Goal: Information Seeking & Learning: Learn about a topic

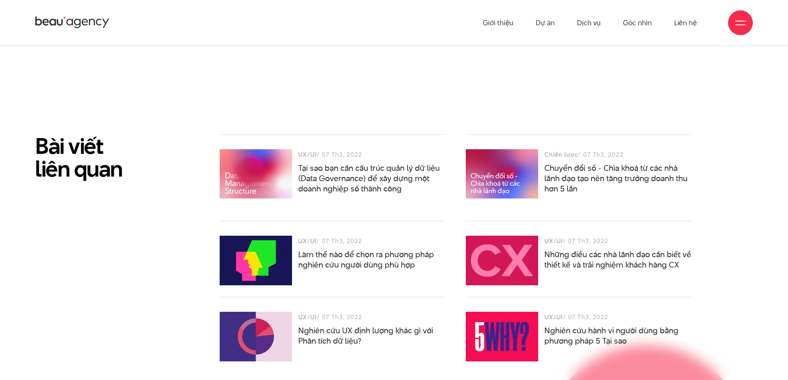
scroll to position [3600, 0]
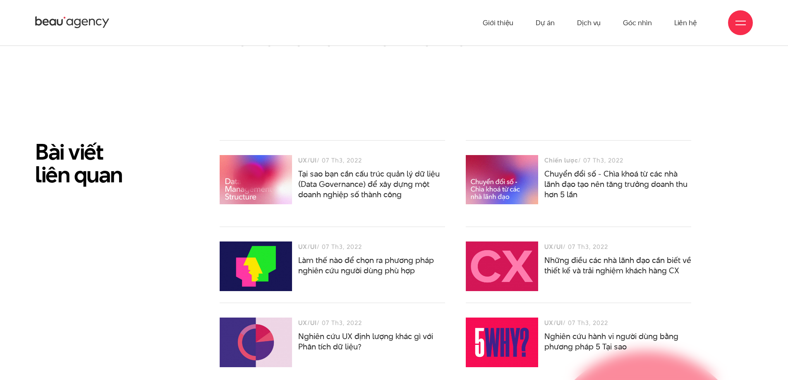
click at [518, 324] on div at bounding box center [502, 343] width 72 height 50
click at [608, 331] on link "Nghiên cứu hành vi người dùng bằng phương pháp 5 Tại sao" at bounding box center [611, 342] width 134 height 22
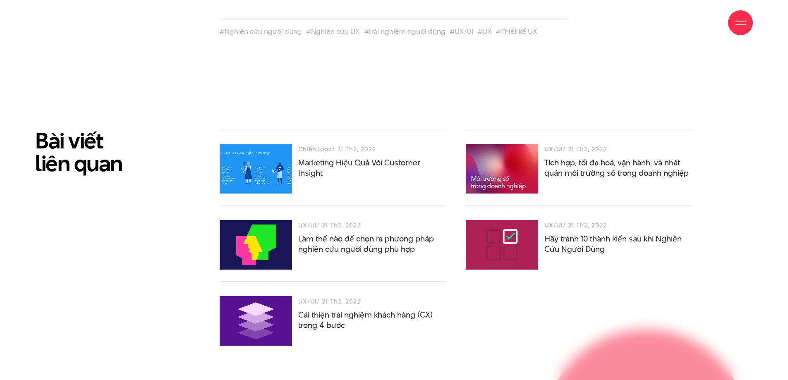
scroll to position [1778, 0]
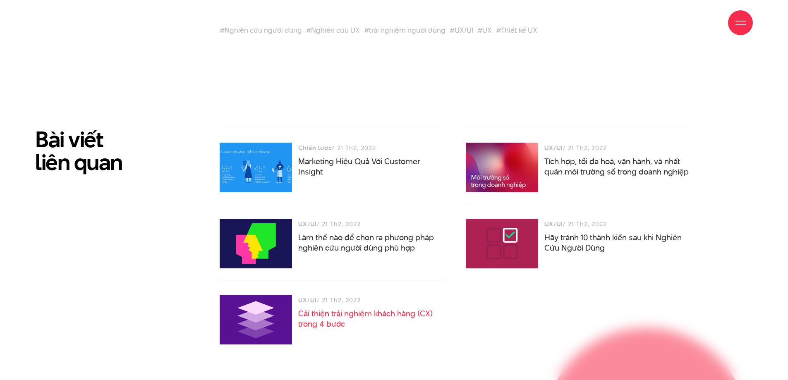
click at [392, 308] on link "Cải thiện trải nghiệm khách hàng (CX) trong 4 bước" at bounding box center [365, 319] width 134 height 22
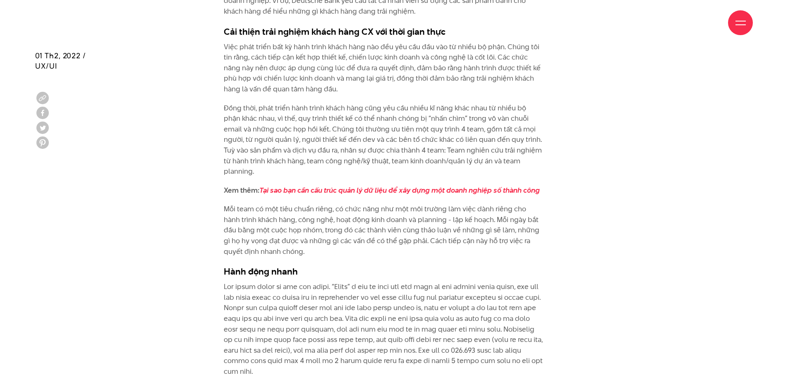
scroll to position [1944, 0]
